Goal: Task Accomplishment & Management: Manage account settings

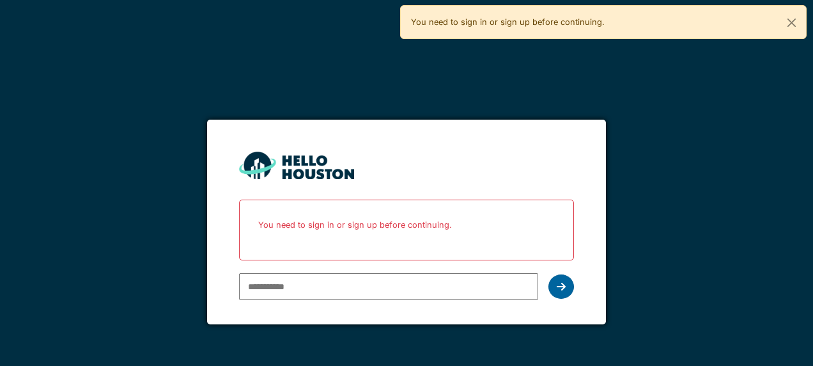
type input "**********"
click at [564, 285] on icon at bounding box center [561, 286] width 9 height 10
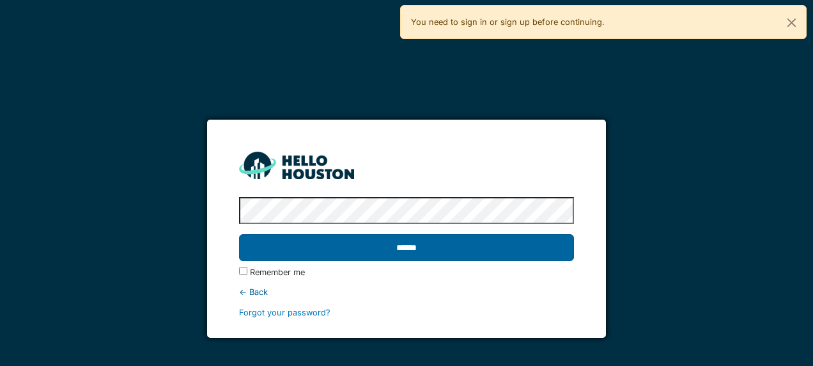
click at [407, 251] on input "******" at bounding box center [406, 247] width 334 height 27
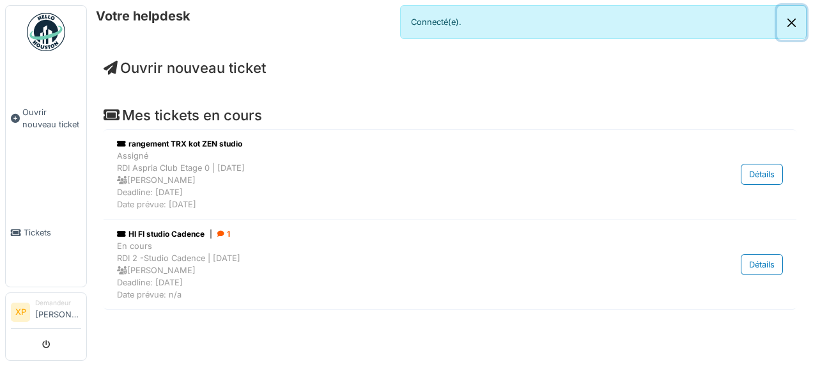
click at [791, 24] on button "Close" at bounding box center [791, 23] width 29 height 34
